Goal: Use online tool/utility: Utilize a website feature to perform a specific function

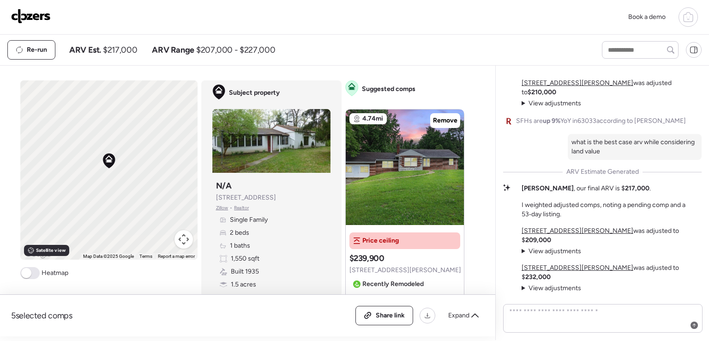
scroll to position [920, 0]
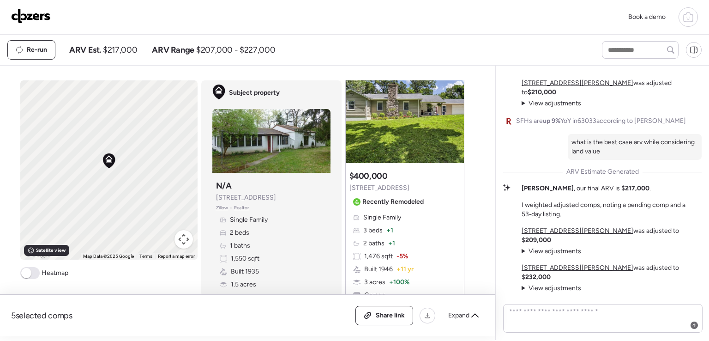
click at [26, 19] on img at bounding box center [31, 16] width 40 height 15
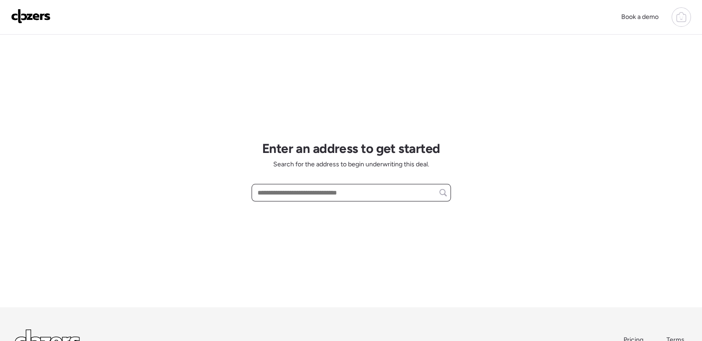
click at [295, 189] on input "text" at bounding box center [351, 192] width 191 height 13
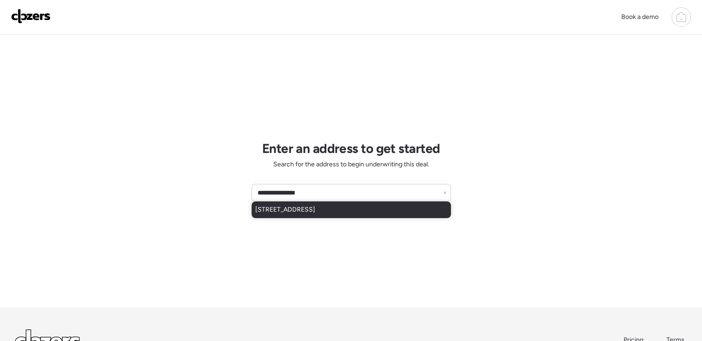
click at [315, 207] on span "[STREET_ADDRESS]" at bounding box center [285, 209] width 60 height 9
type input "**********"
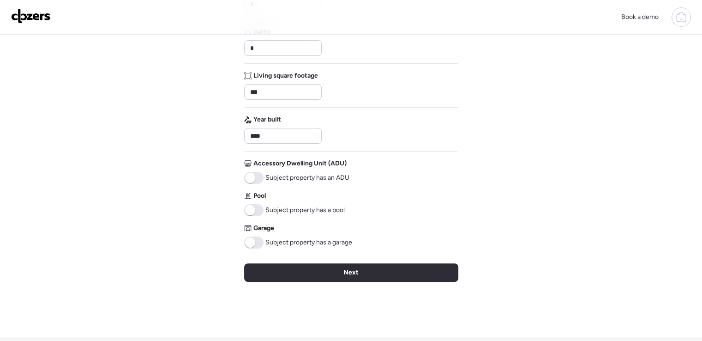
scroll to position [185, 0]
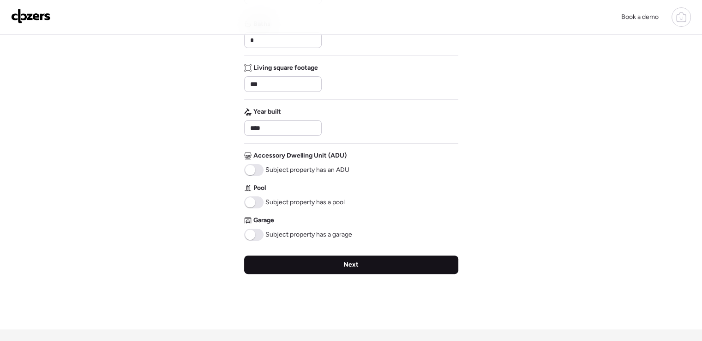
click at [342, 260] on div "Next" at bounding box center [351, 264] width 214 height 18
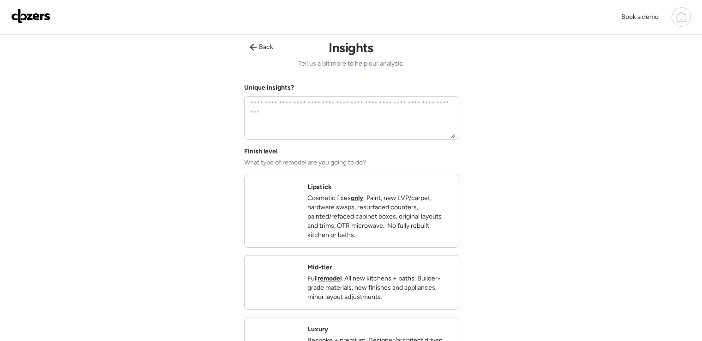
scroll to position [0, 0]
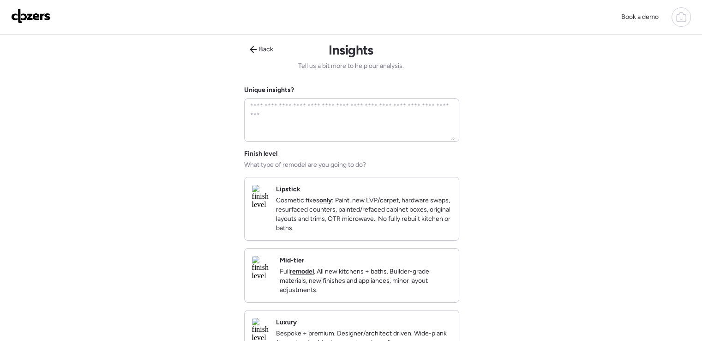
click at [272, 280] on img at bounding box center [262, 268] width 20 height 24
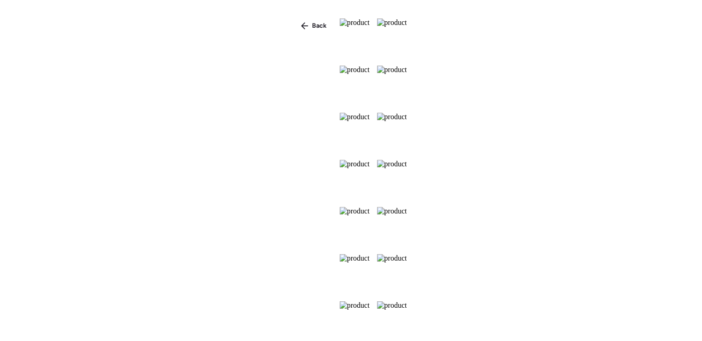
scroll to position [525, 0]
click at [672, 301] on div "Back" at bounding box center [351, 187] width 702 height 374
click at [296, 27] on div "Back" at bounding box center [314, 25] width 37 height 15
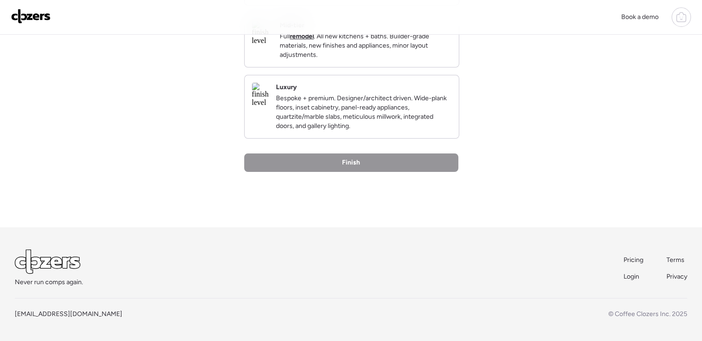
scroll to position [249, 0]
click at [396, 47] on p "Full remodel . All new kitchens + baths. Builder-grade materials, new finishes …" at bounding box center [366, 46] width 172 height 28
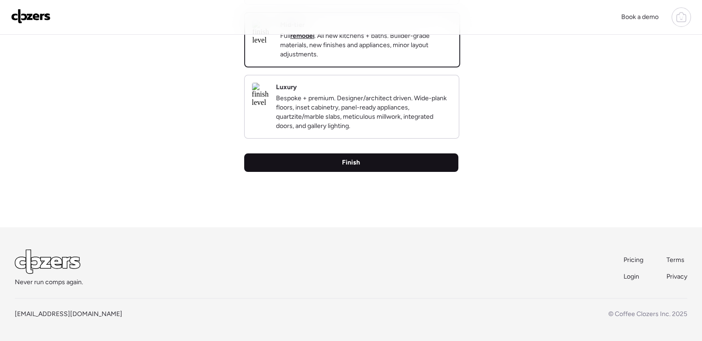
click at [413, 162] on div "Finish" at bounding box center [351, 162] width 214 height 18
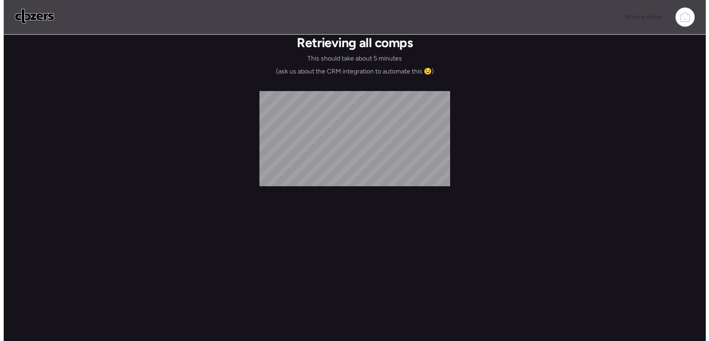
scroll to position [0, 0]
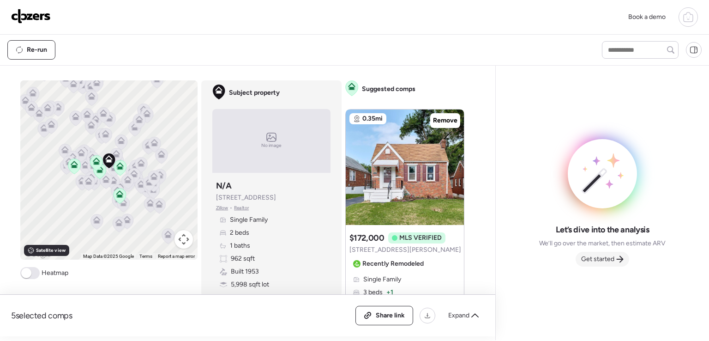
click at [601, 260] on span "Get started" at bounding box center [597, 258] width 33 height 9
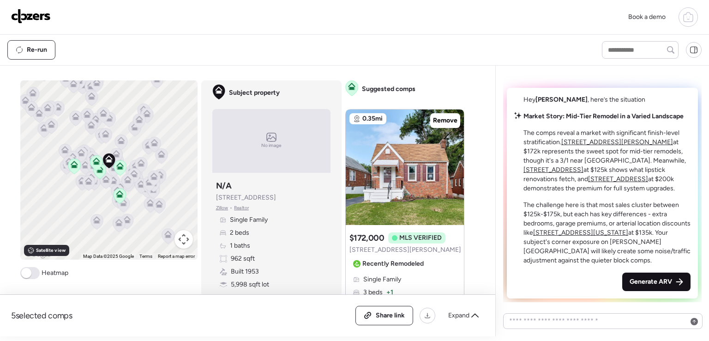
click at [663, 281] on span "Generate ARV" at bounding box center [651, 281] width 42 height 9
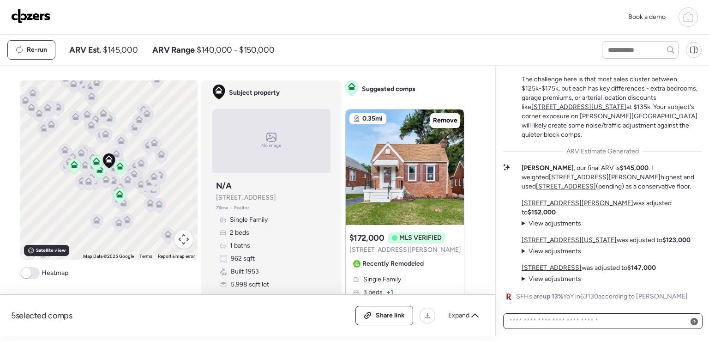
click at [554, 320] on textarea at bounding box center [602, 320] width 191 height 13
type textarea "**********"
